Goal: Check status: Check status

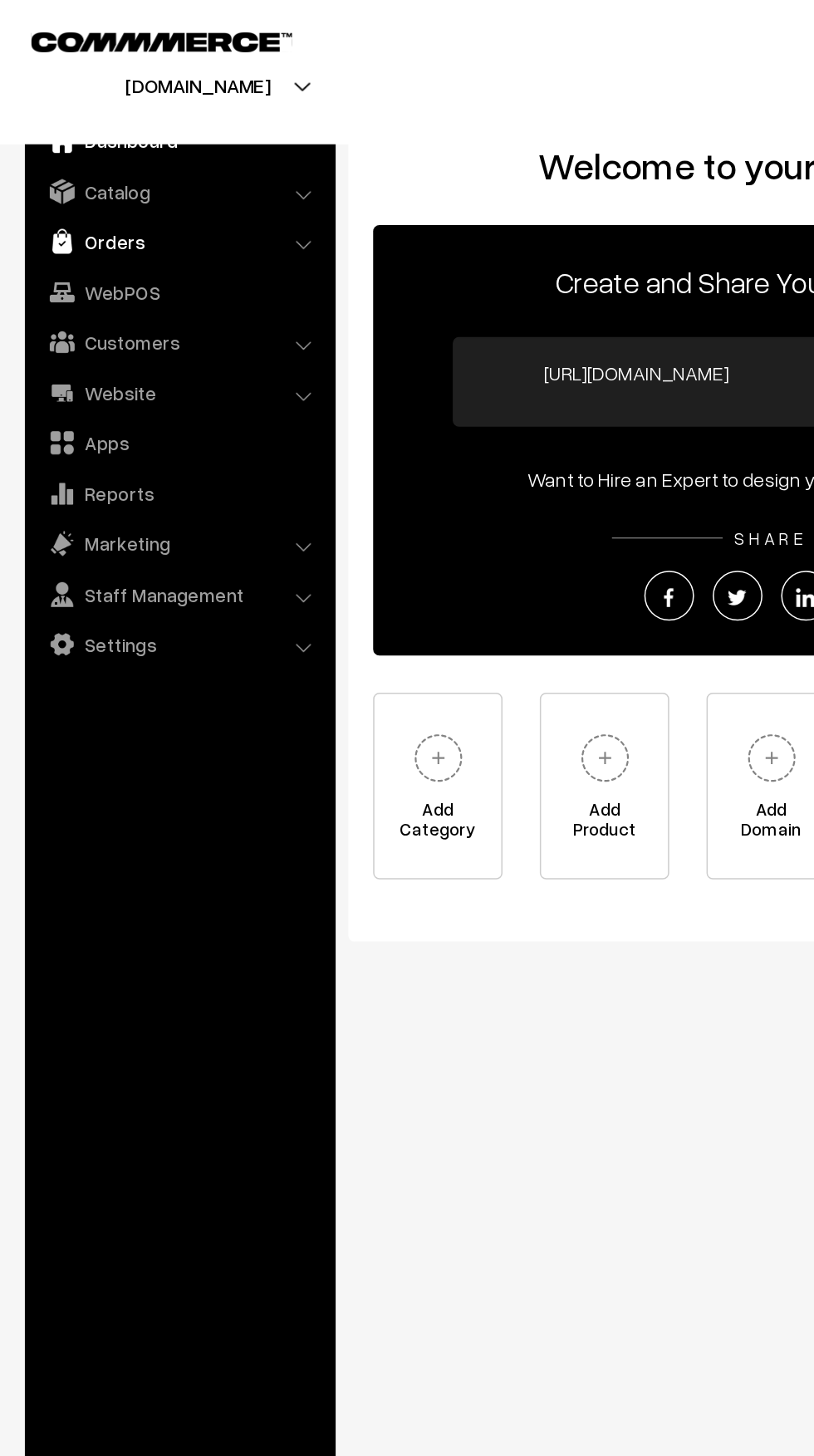
click at [52, 159] on link "Orders" at bounding box center [120, 160] width 198 height 30
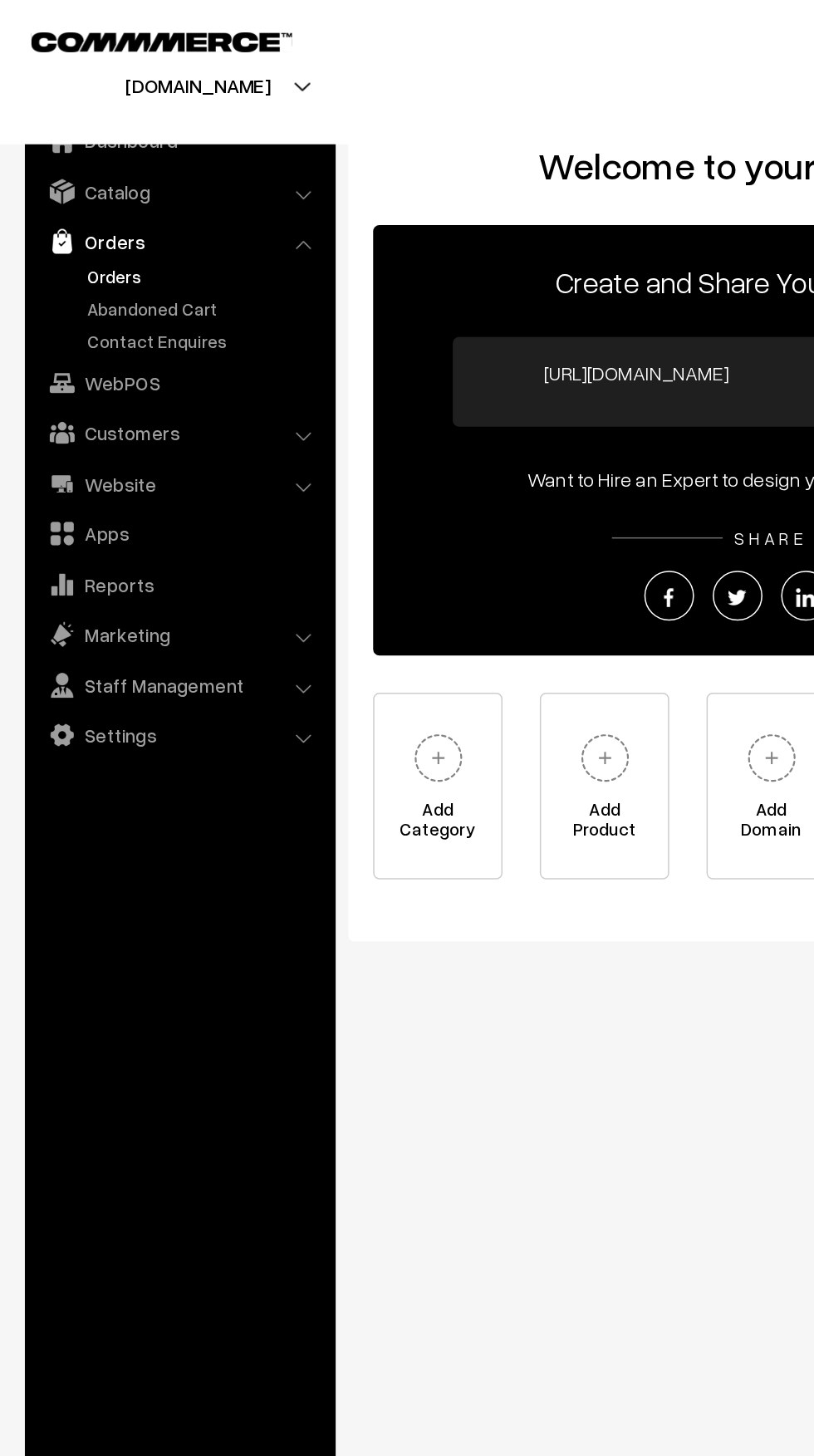
click at [55, 187] on link "Orders" at bounding box center [136, 185] width 165 height 17
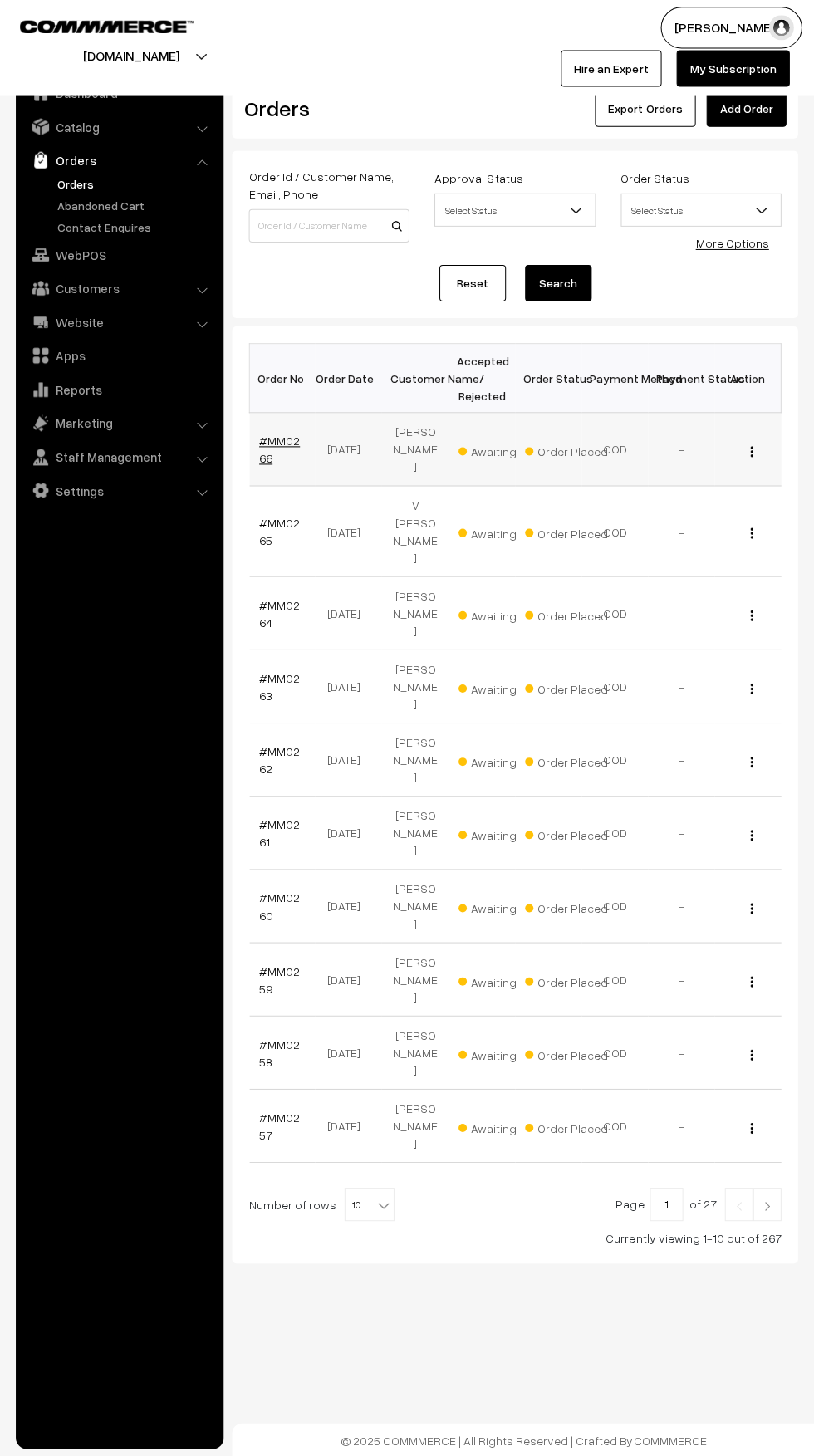
click at [271, 441] on link "#MM0266" at bounding box center [280, 449] width 41 height 31
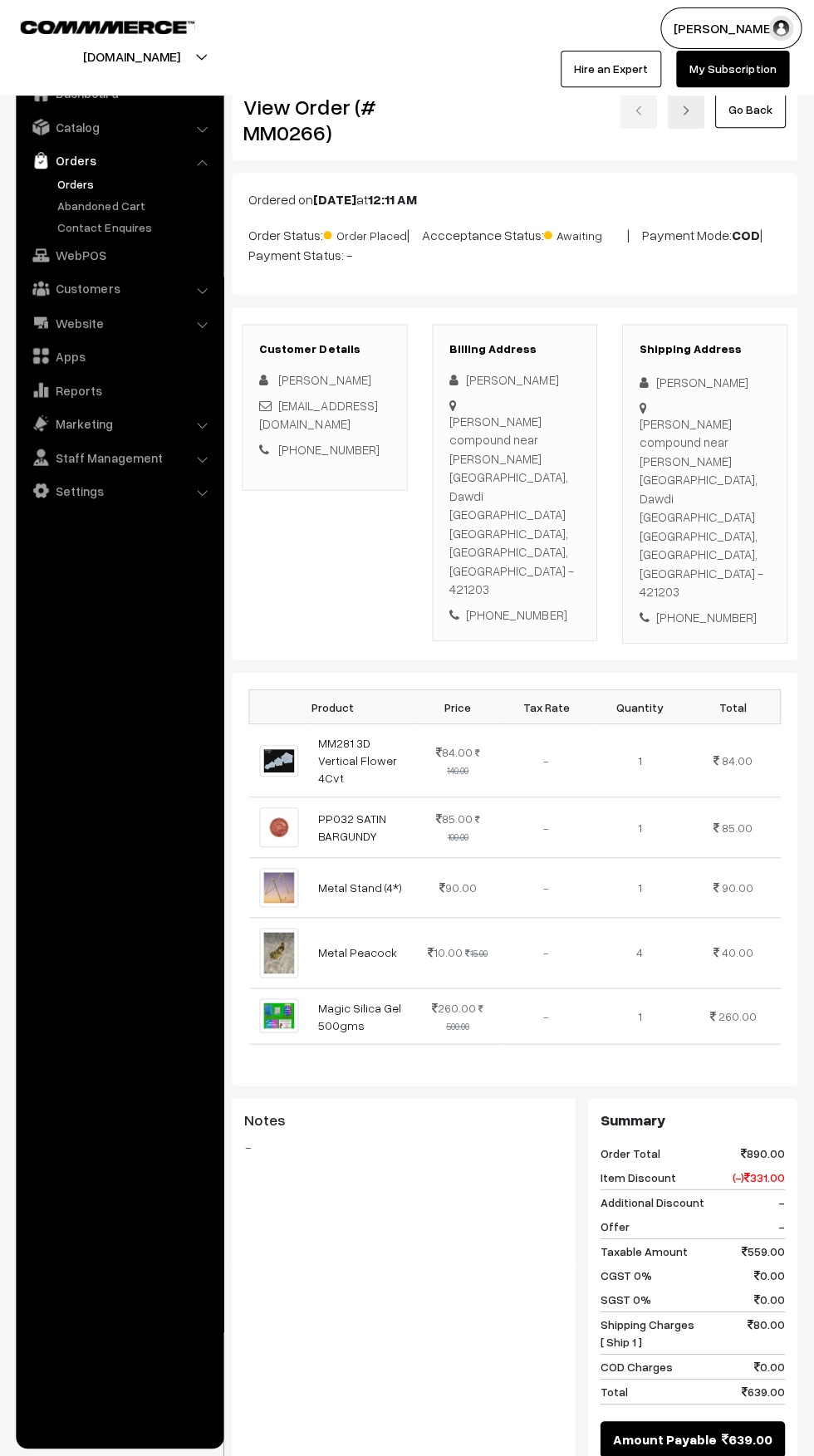
scroll to position [16, 0]
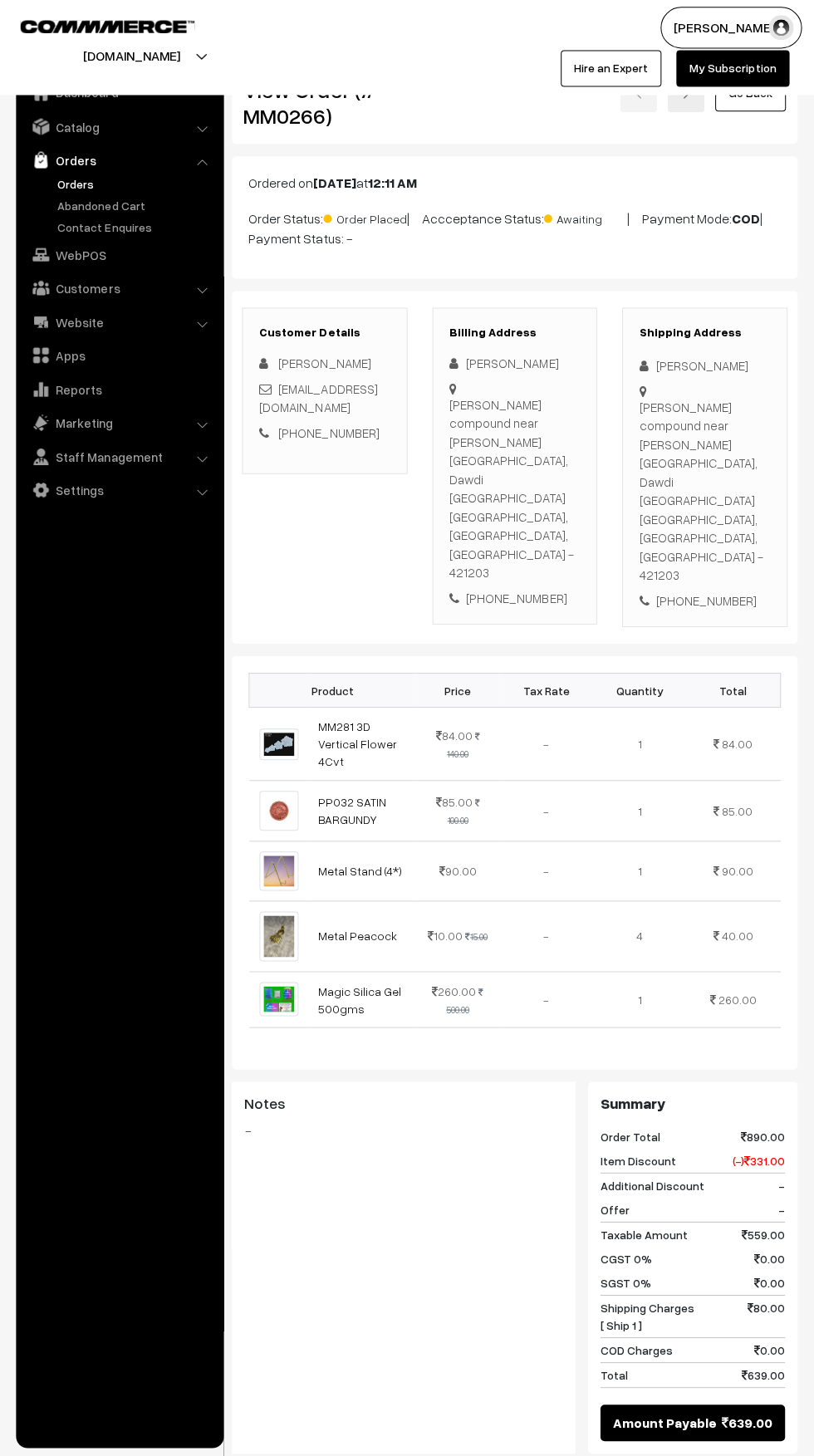
scroll to position [13, 0]
